Goal: Information Seeking & Learning: Find specific fact

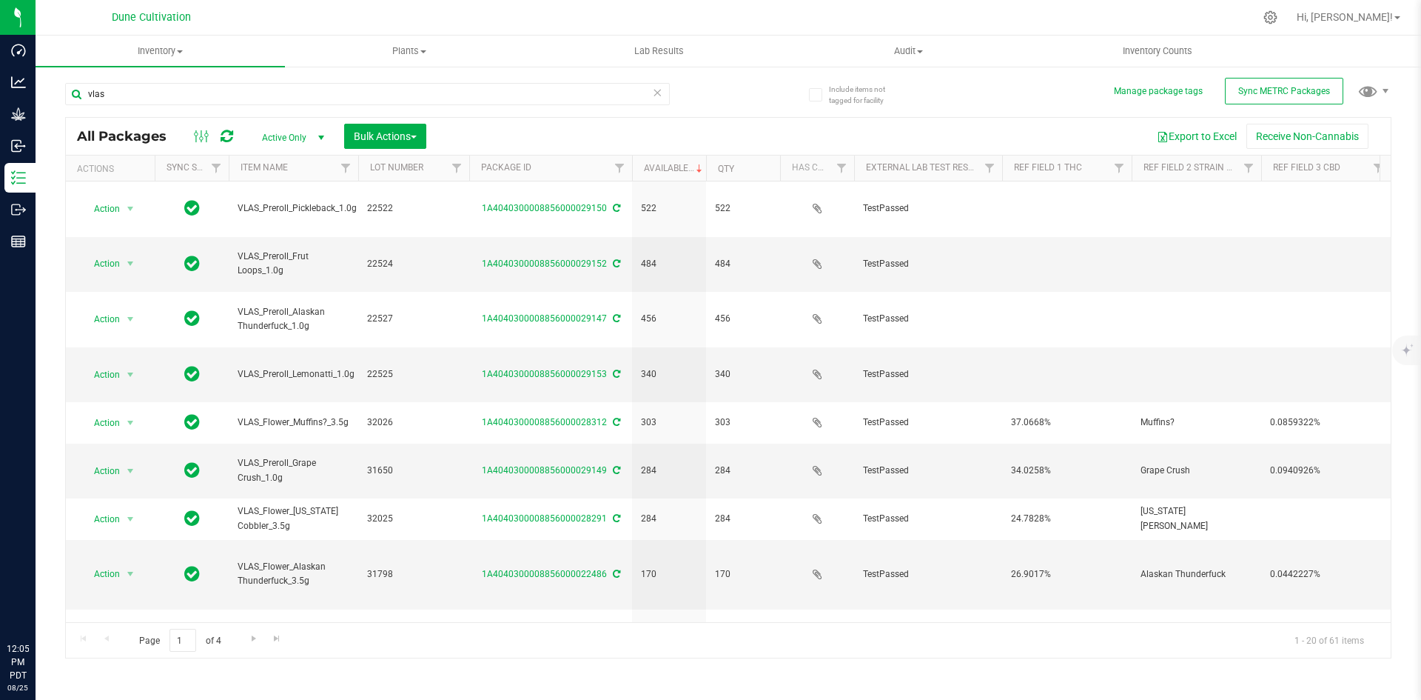
click at [178, 109] on div "vlas" at bounding box center [367, 100] width 605 height 34
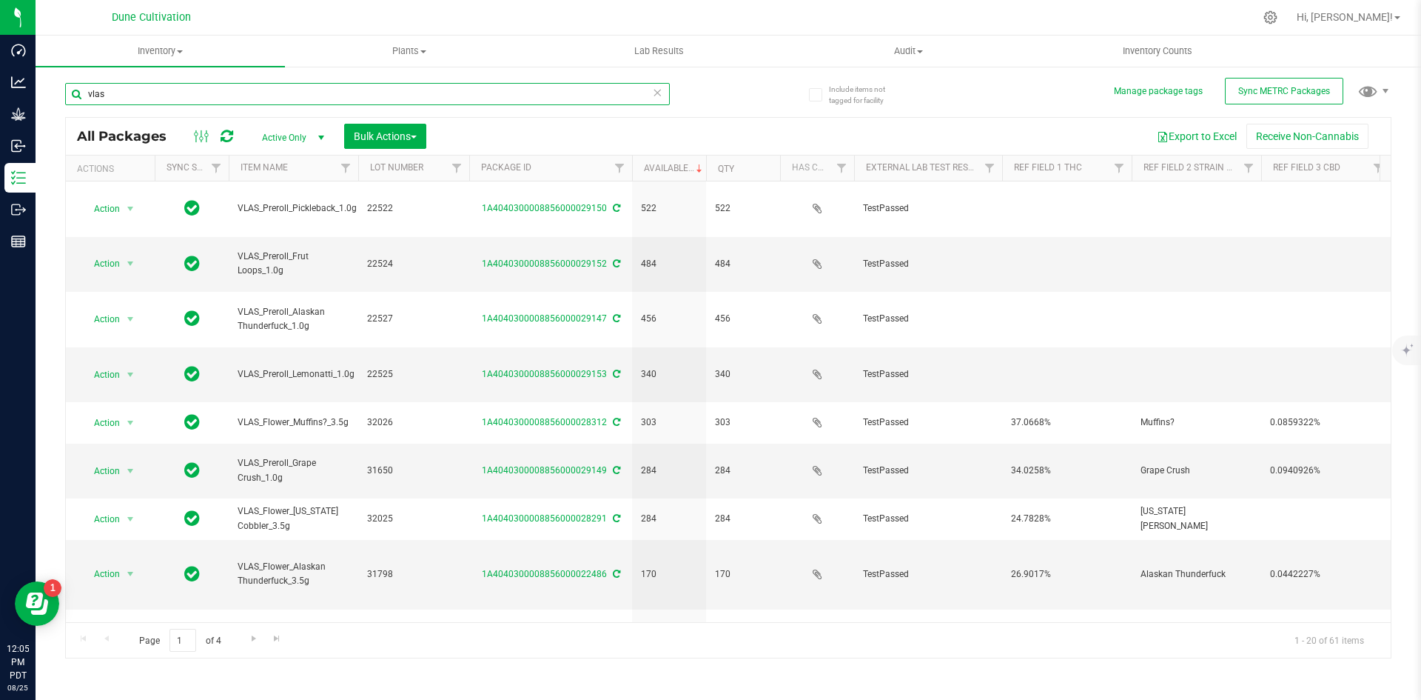
drag, startPoint x: 161, startPoint y: 103, endPoint x: 107, endPoint y: 103, distance: 54.8
click at [107, 103] on input "vlas" at bounding box center [367, 94] width 605 height 22
type input "v"
type input "32115"
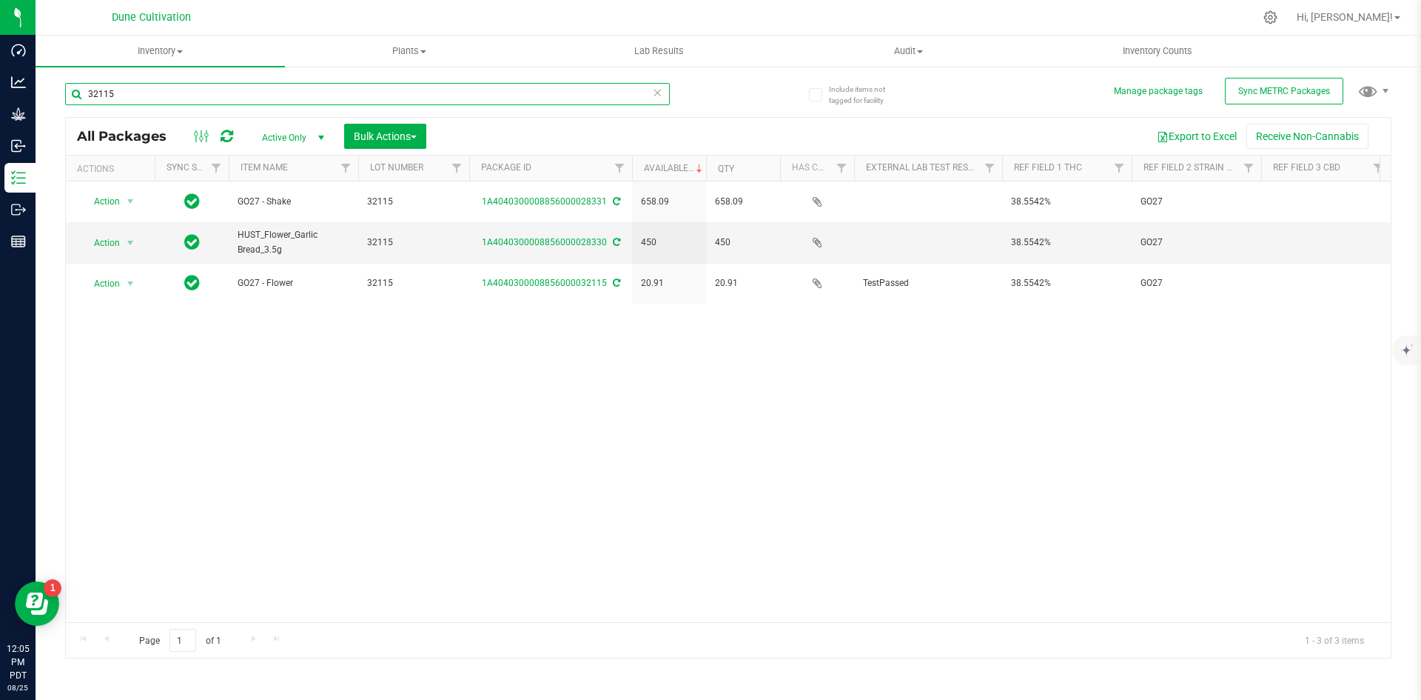
click at [115, 85] on input "32115" at bounding box center [367, 94] width 605 height 22
drag, startPoint x: 115, startPoint y: 90, endPoint x: 64, endPoint y: 97, distance: 51.5
click at [64, 97] on div "Include items not tagged for facility Manage package tags Sync METRC Packages 3…" at bounding box center [729, 291] width 1386 height 452
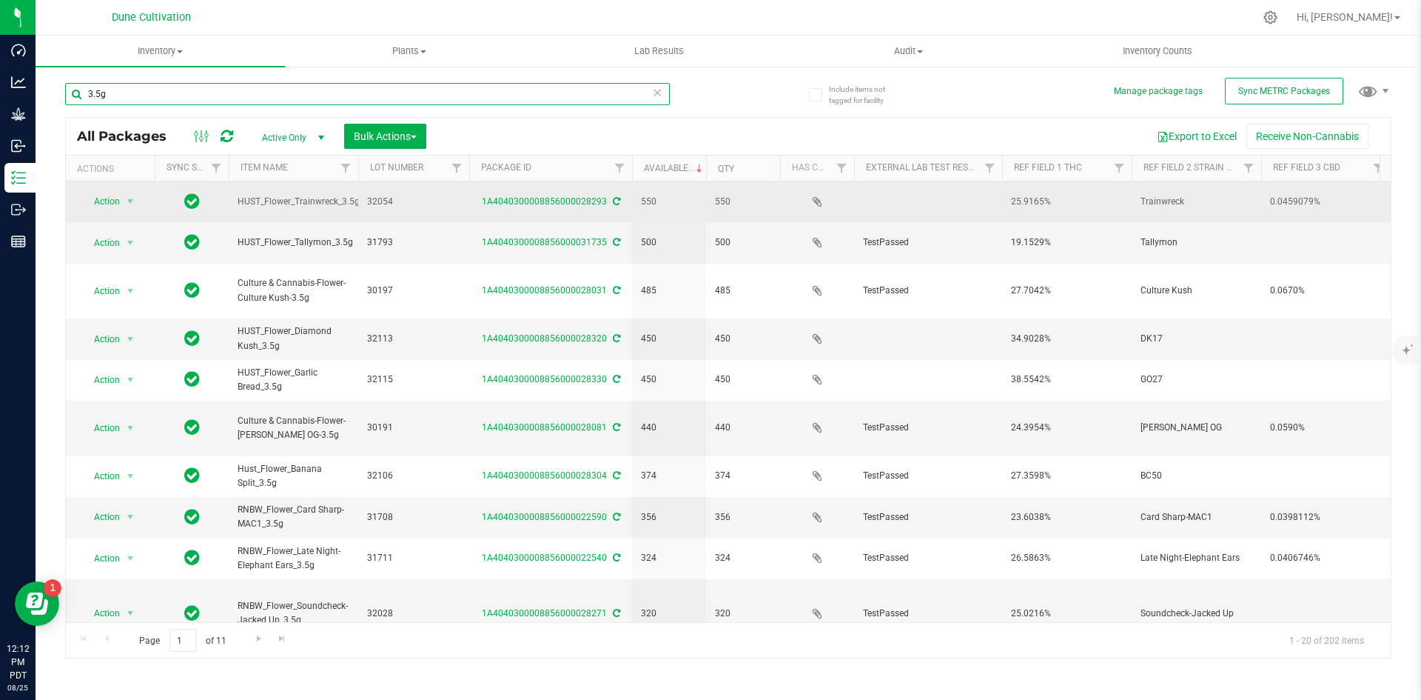
type input "3.5g"
